Goal: Task Accomplishment & Management: Use online tool/utility

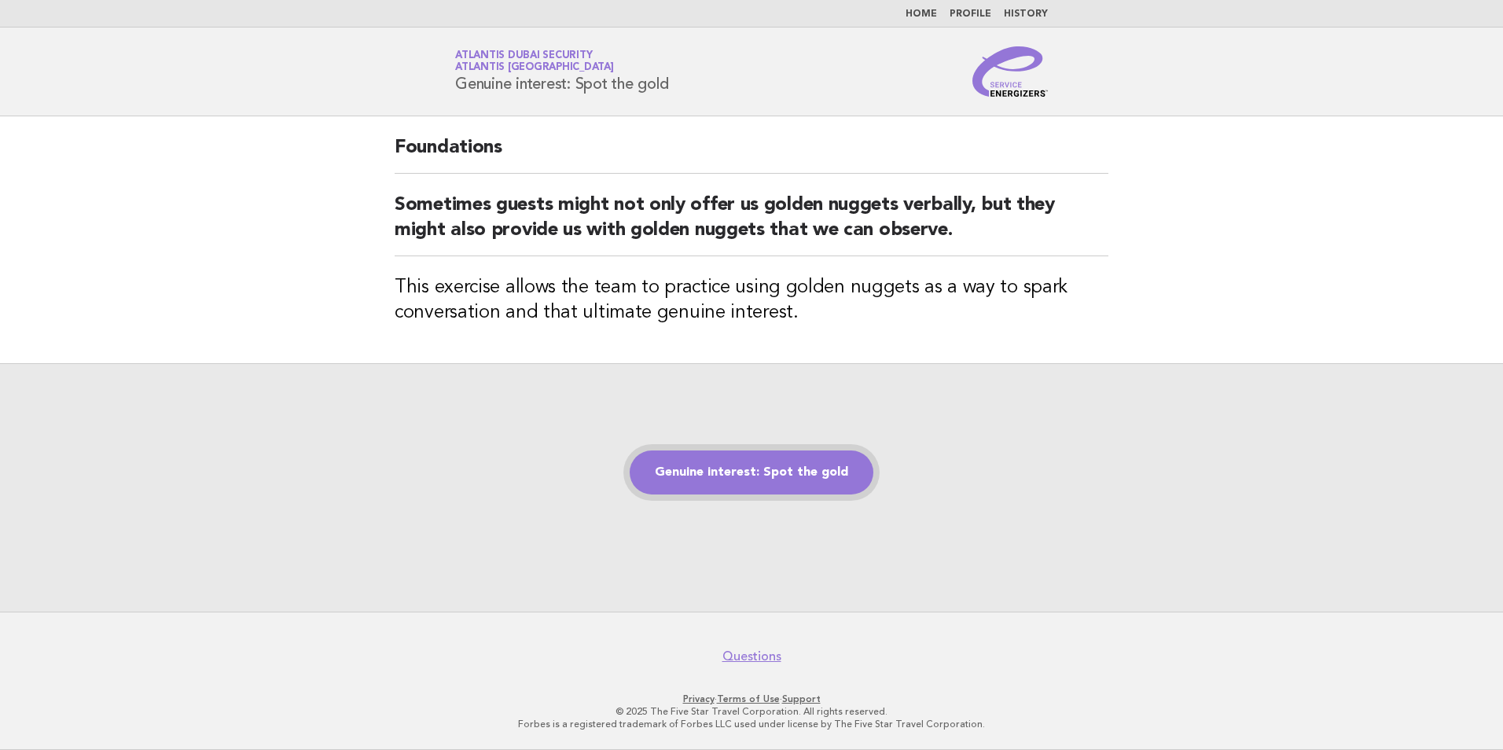
click at [730, 461] on link "Genuine interest: Spot the gold" at bounding box center [752, 472] width 244 height 44
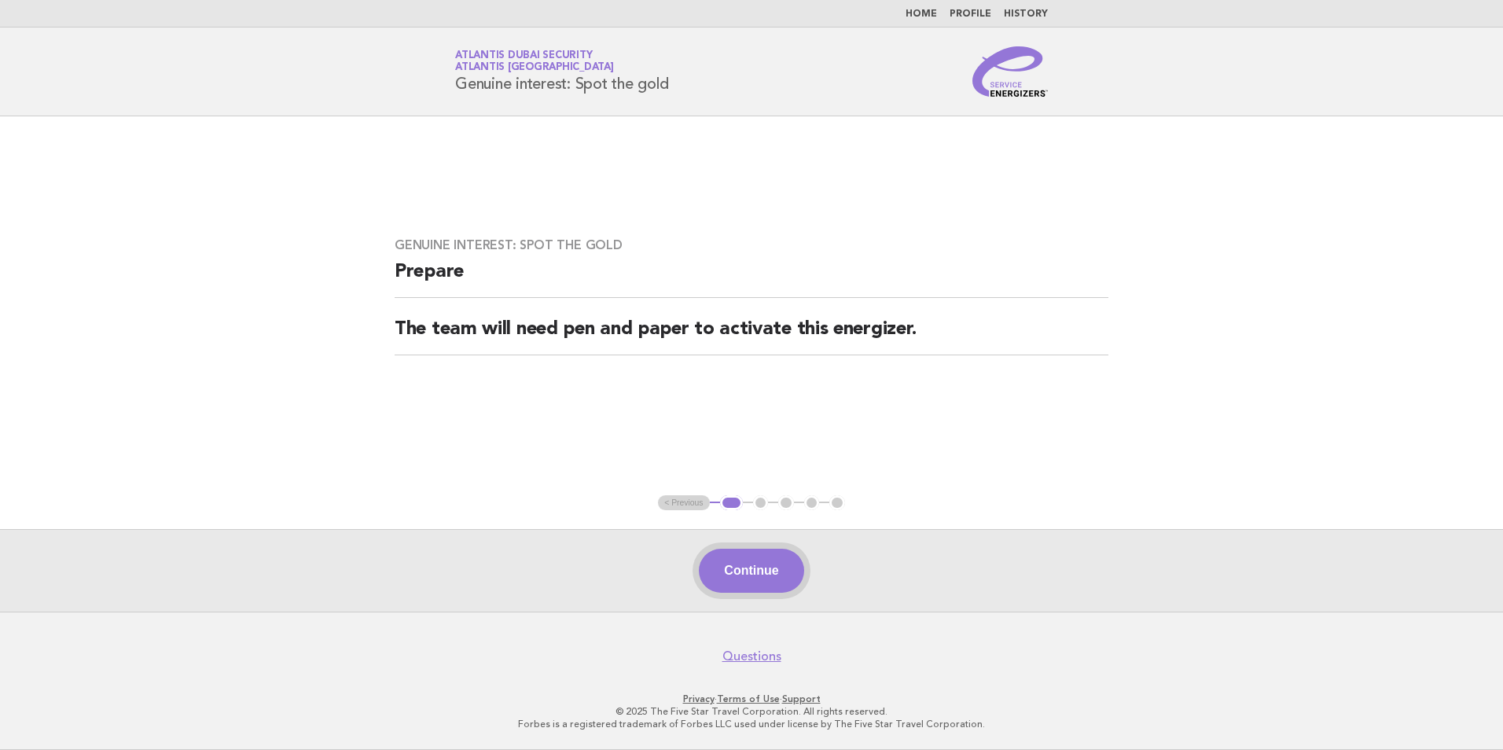
click at [755, 569] on button "Continue" at bounding box center [751, 571] width 105 height 44
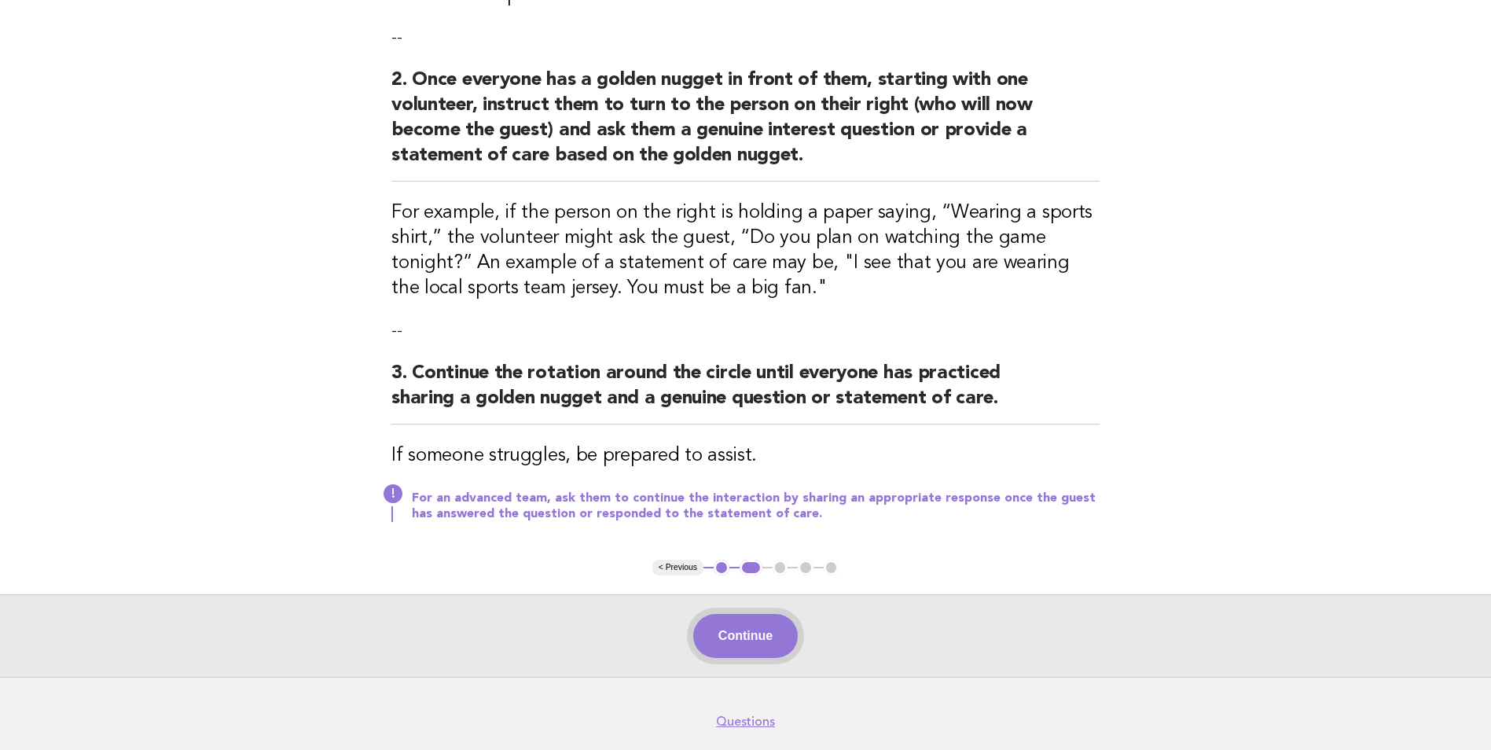
scroll to position [393, 0]
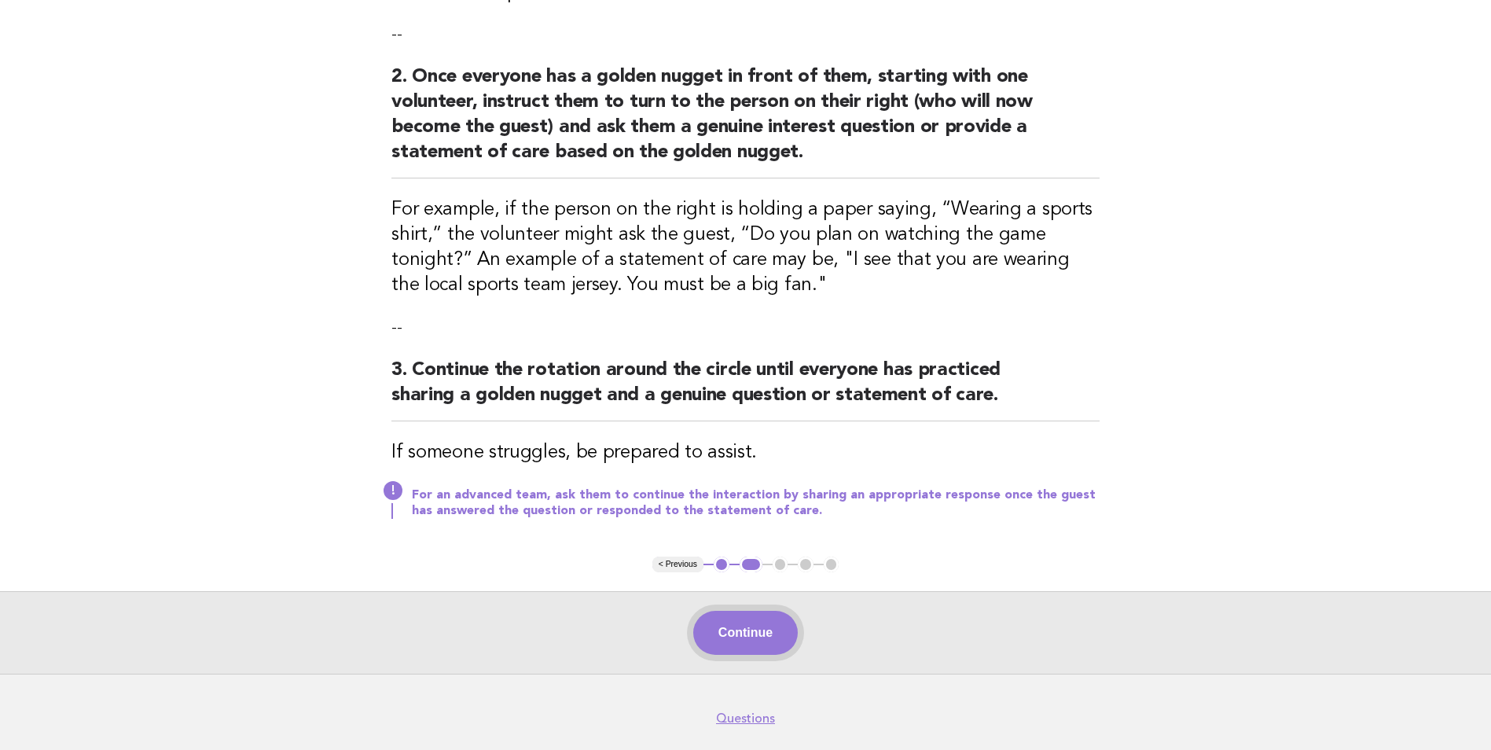
click at [756, 630] on button "Continue" at bounding box center [745, 633] width 105 height 44
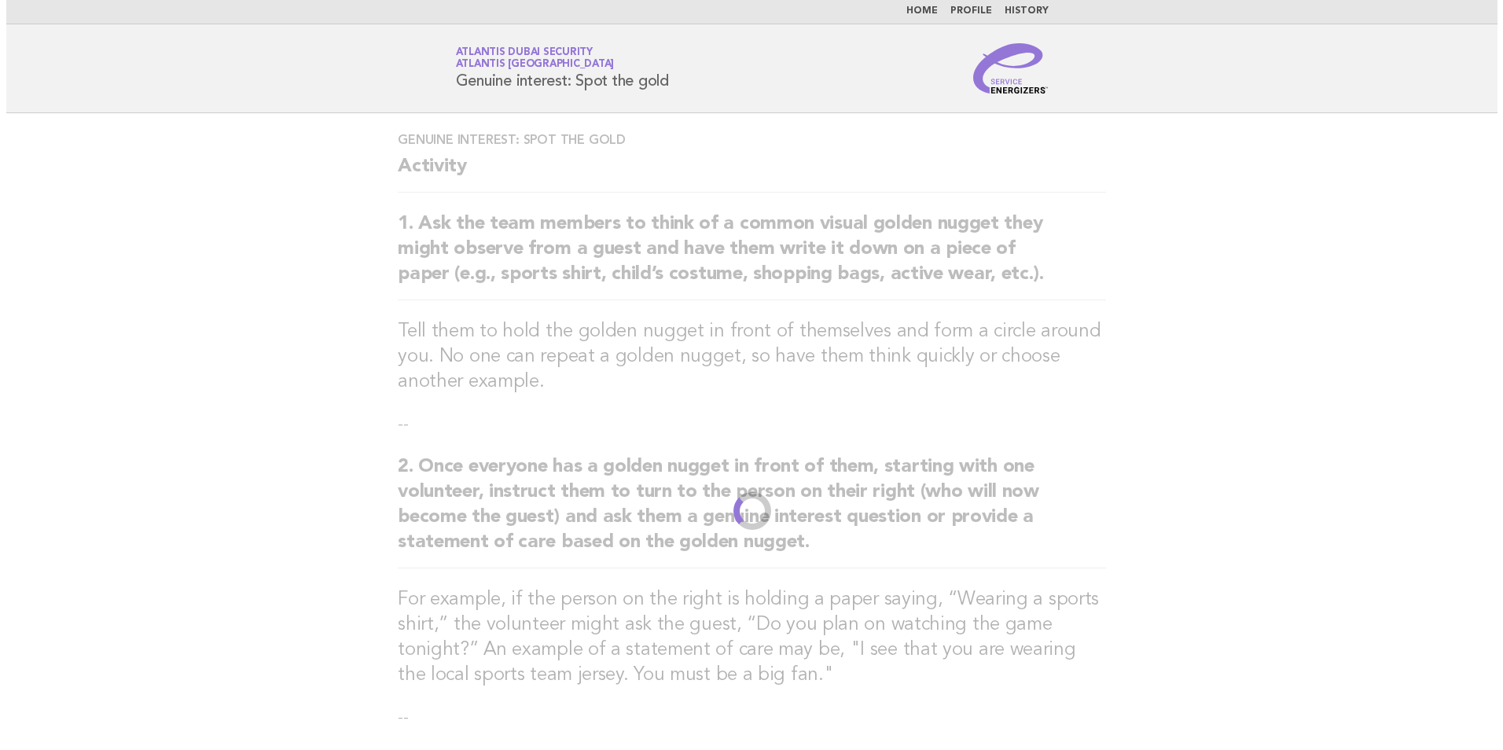
scroll to position [0, 0]
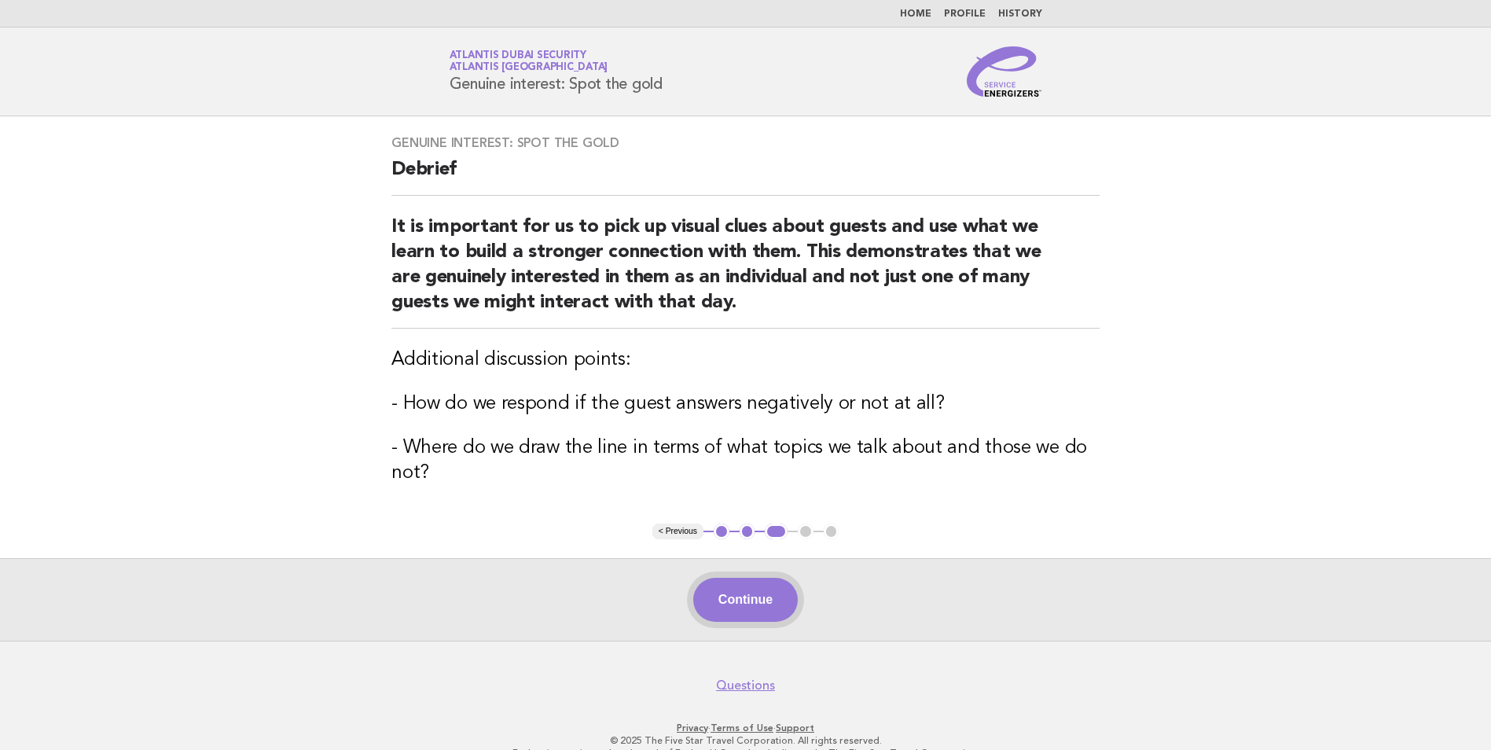
click at [741, 608] on button "Continue" at bounding box center [745, 600] width 105 height 44
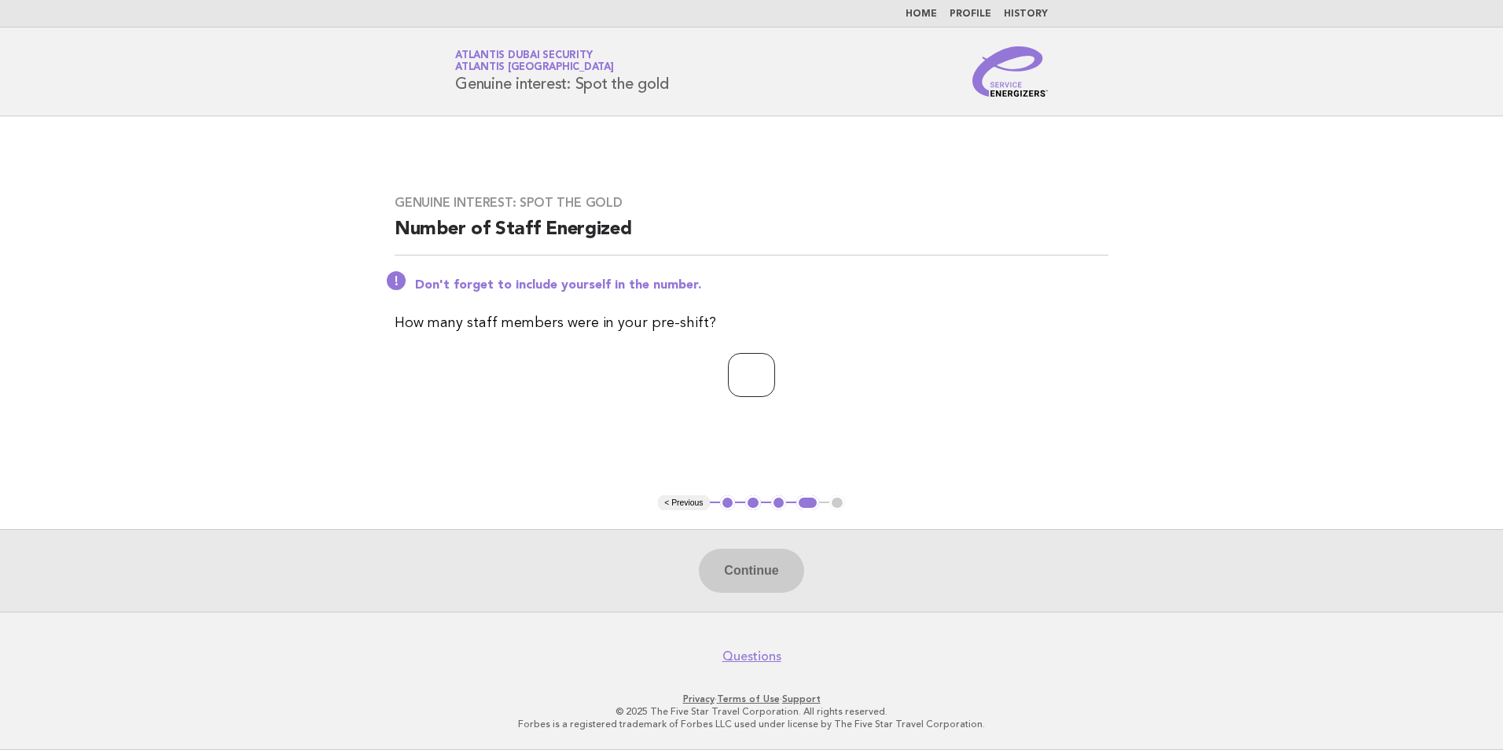
click at [731, 373] on input "number" at bounding box center [751, 375] width 47 height 44
type input "*"
click at [757, 575] on button "Continue" at bounding box center [751, 571] width 105 height 44
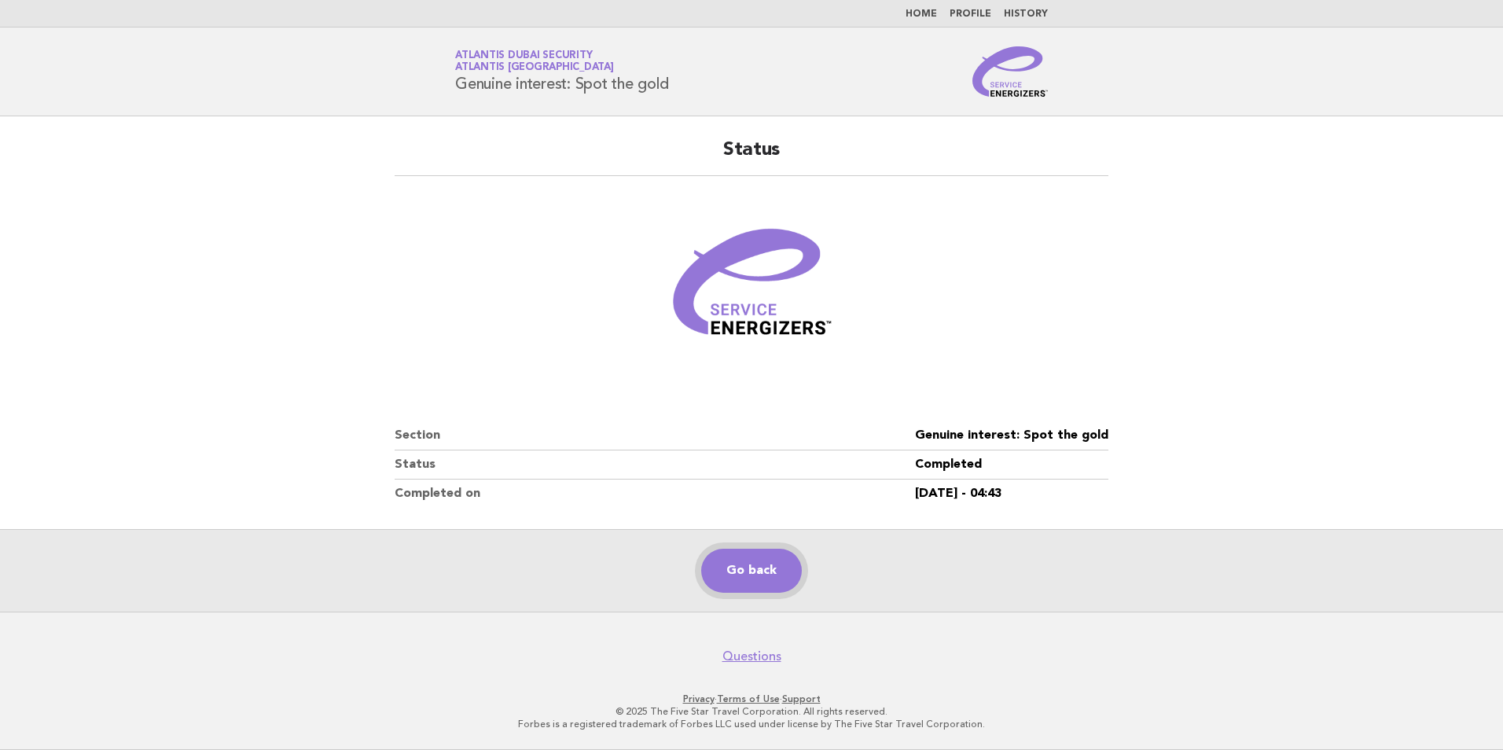
click at [763, 579] on link "Go back" at bounding box center [751, 571] width 101 height 44
